Goal: Find contact information: Obtain details needed to contact an individual or organization

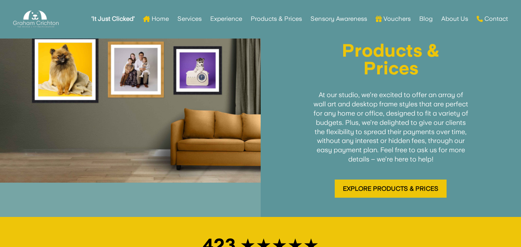
scroll to position [1157, 0]
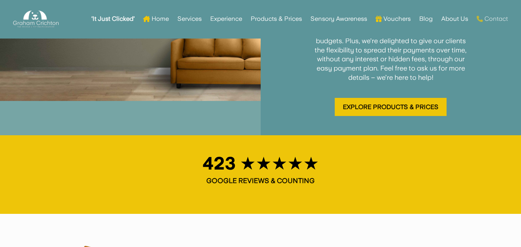
drag, startPoint x: 496, startPoint y: 18, endPoint x: 487, endPoint y: 24, distance: 10.7
click at [496, 18] on link "Contact" at bounding box center [492, 19] width 31 height 30
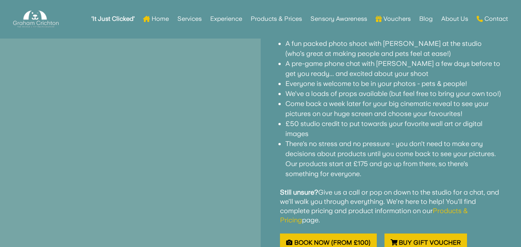
scroll to position [771, 0]
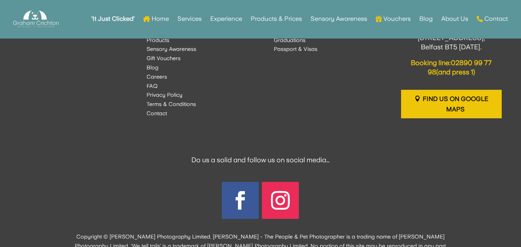
scroll to position [1037, 0]
